Goal: Information Seeking & Learning: Learn about a topic

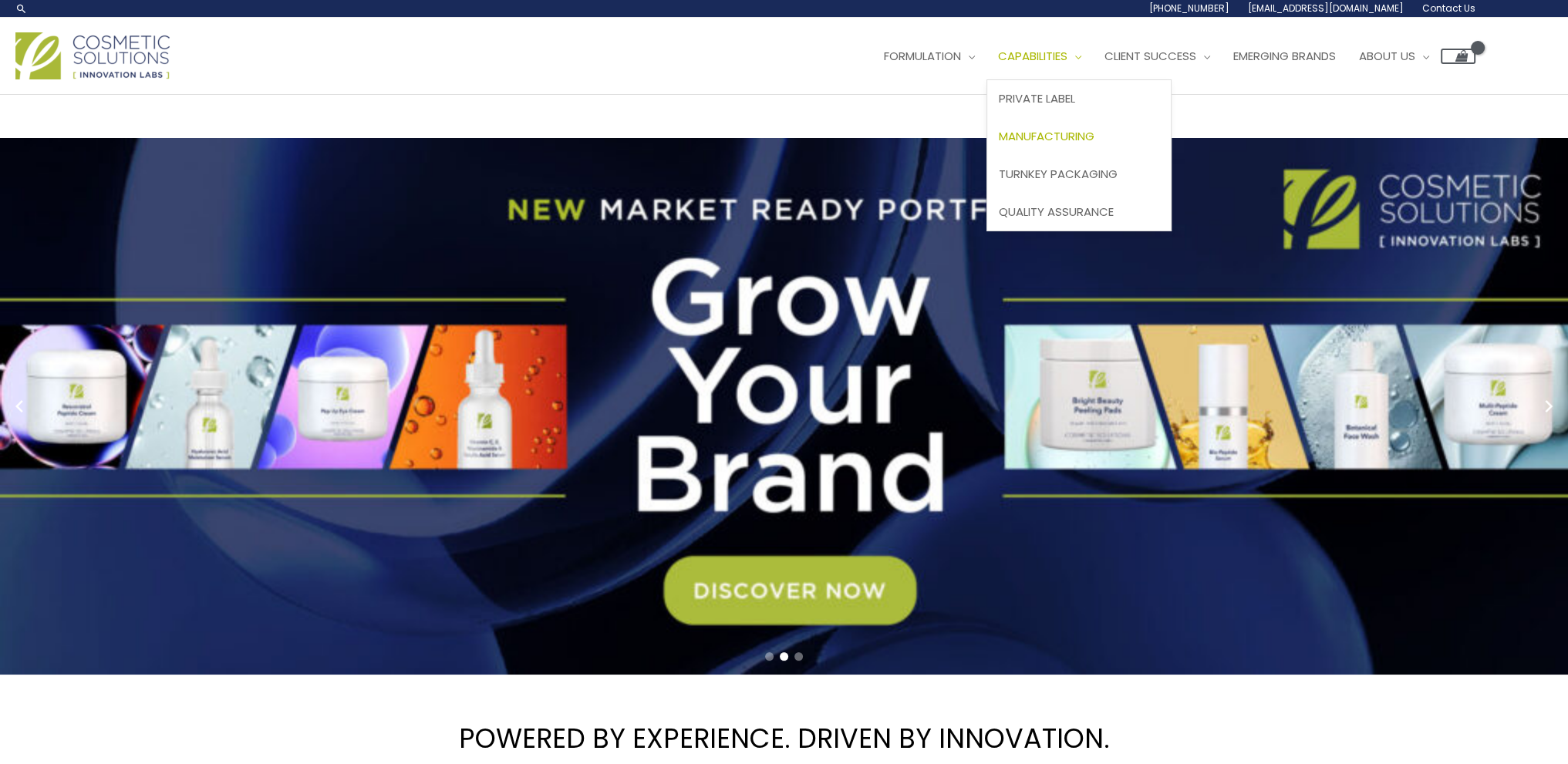
click at [999, 144] on span "Manufacturing" at bounding box center [1046, 136] width 96 height 16
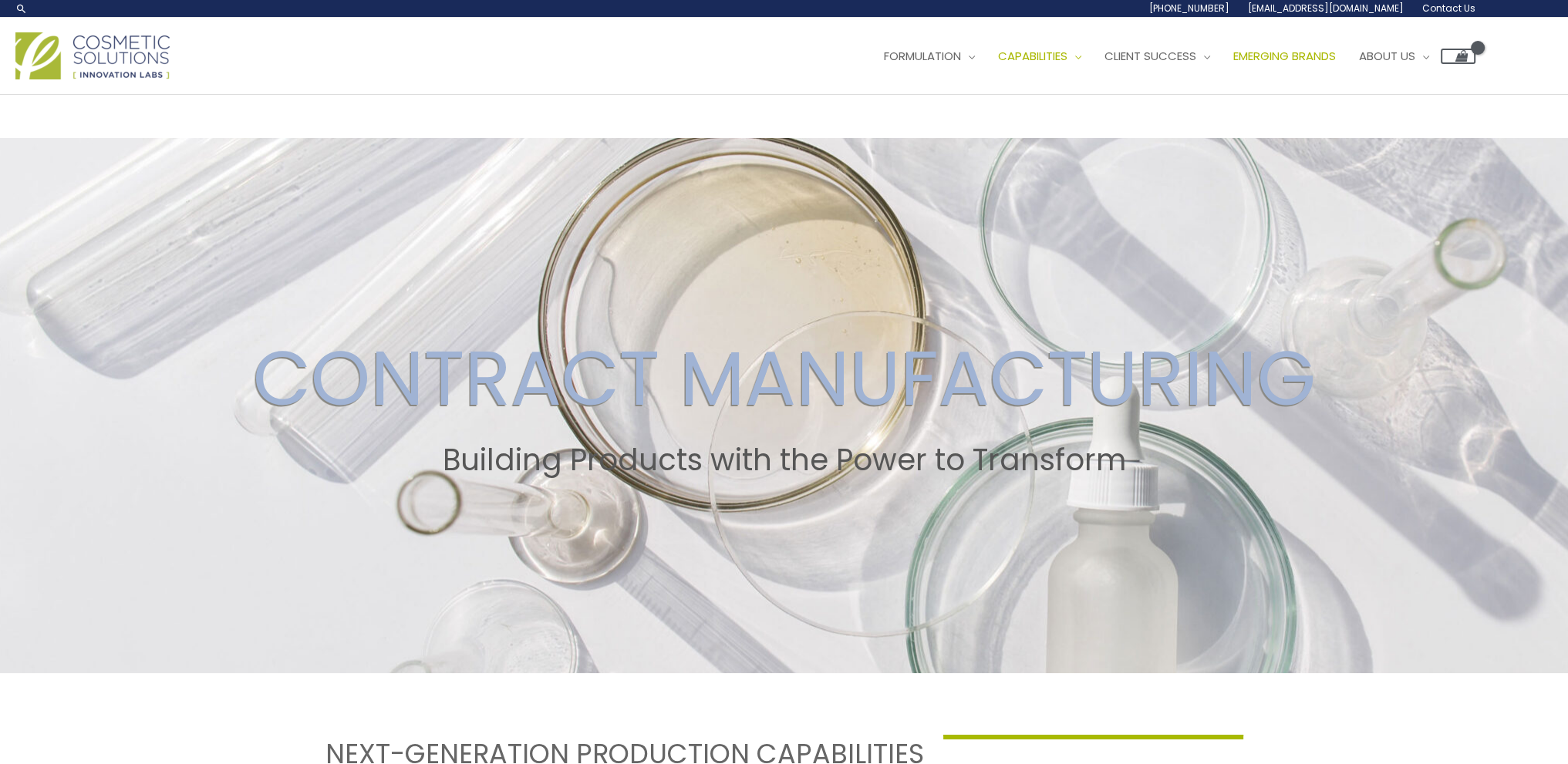
click at [1222, 79] on link "Emerging Brands" at bounding box center [1285, 56] width 126 height 46
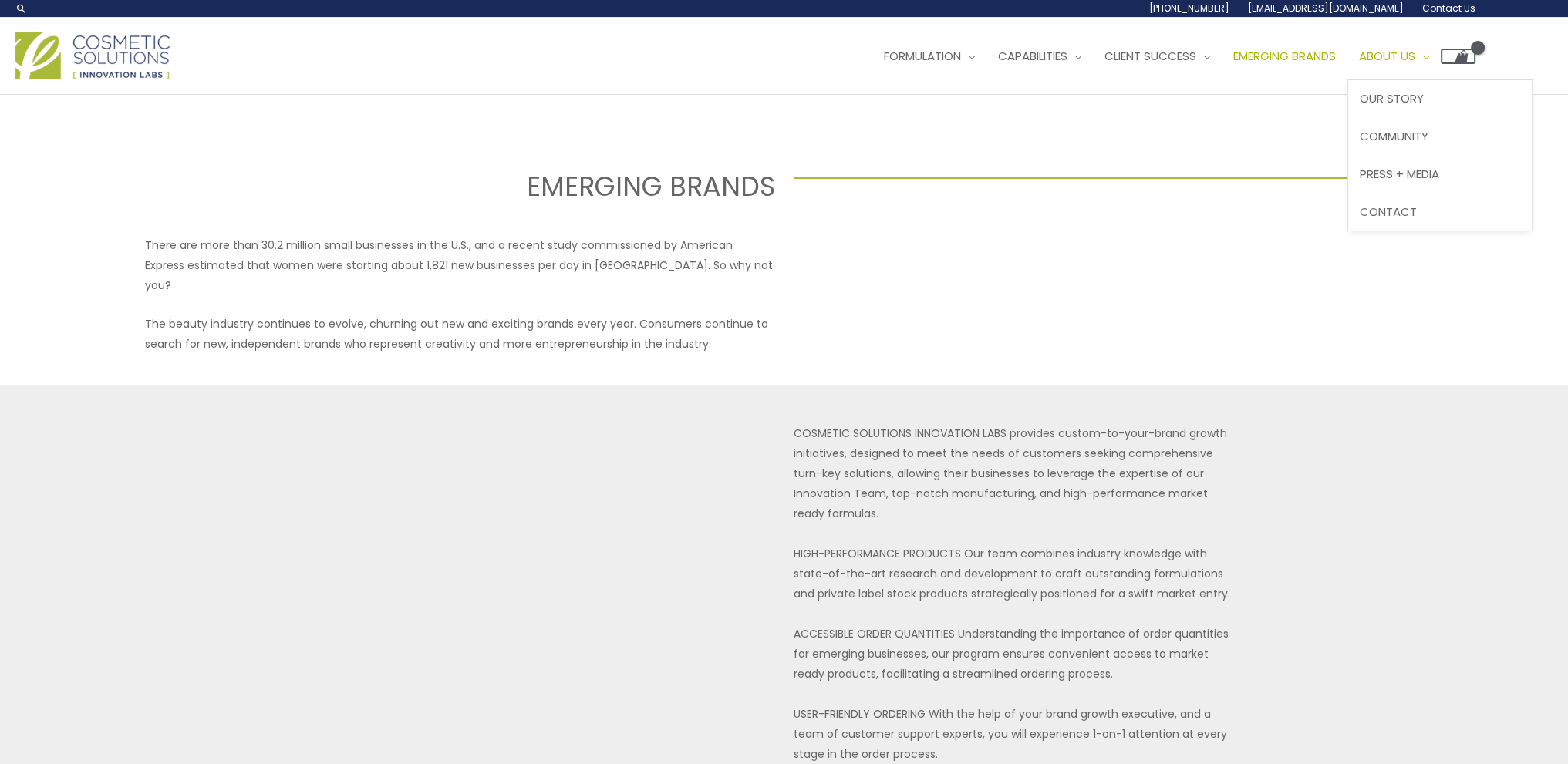
click at [1358, 64] on span "About Us" at bounding box center [1387, 56] width 56 height 16
